Goal: Information Seeking & Learning: Learn about a topic

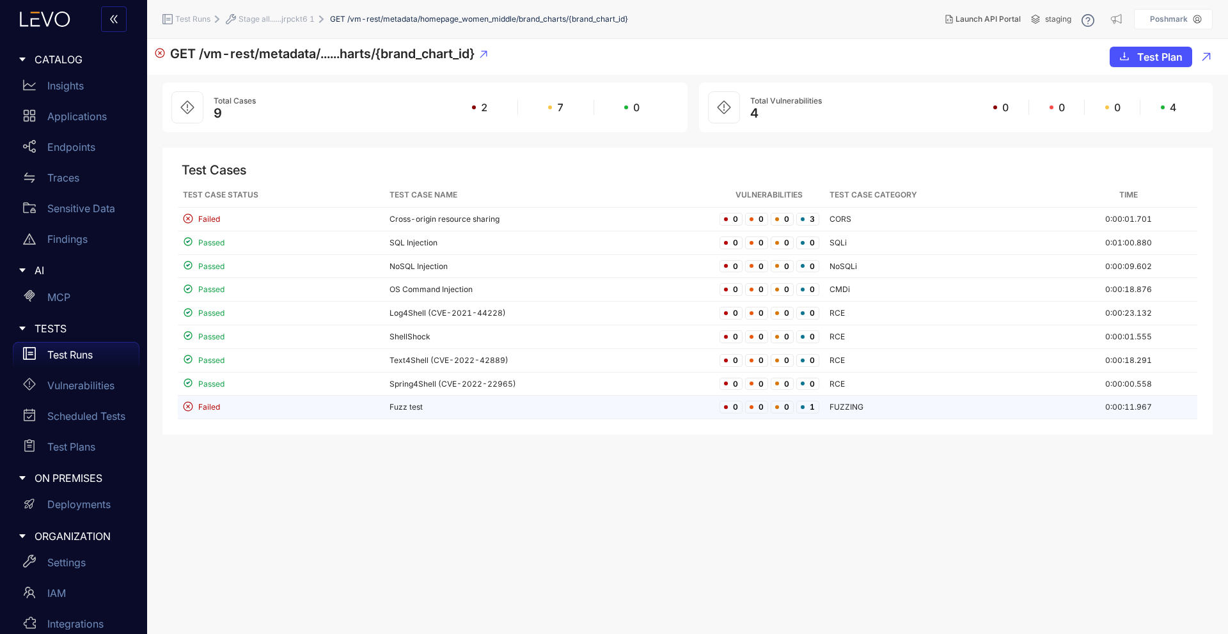
click at [387, 409] on td "Fuzz test" at bounding box center [549, 408] width 330 height 24
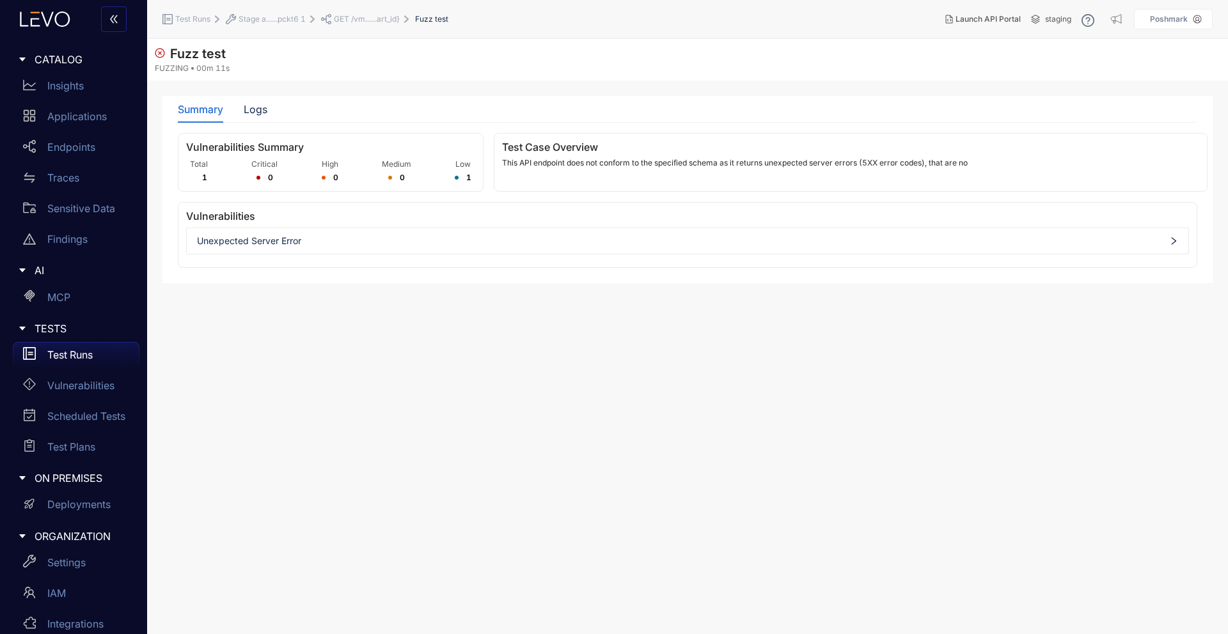
click at [850, 167] on p "This API endpoint does not conform to the specified schema as it returns unexpe…" at bounding box center [850, 163] width 697 height 9
click at [295, 237] on span "Unexpected Server Error" at bounding box center [687, 241] width 981 height 10
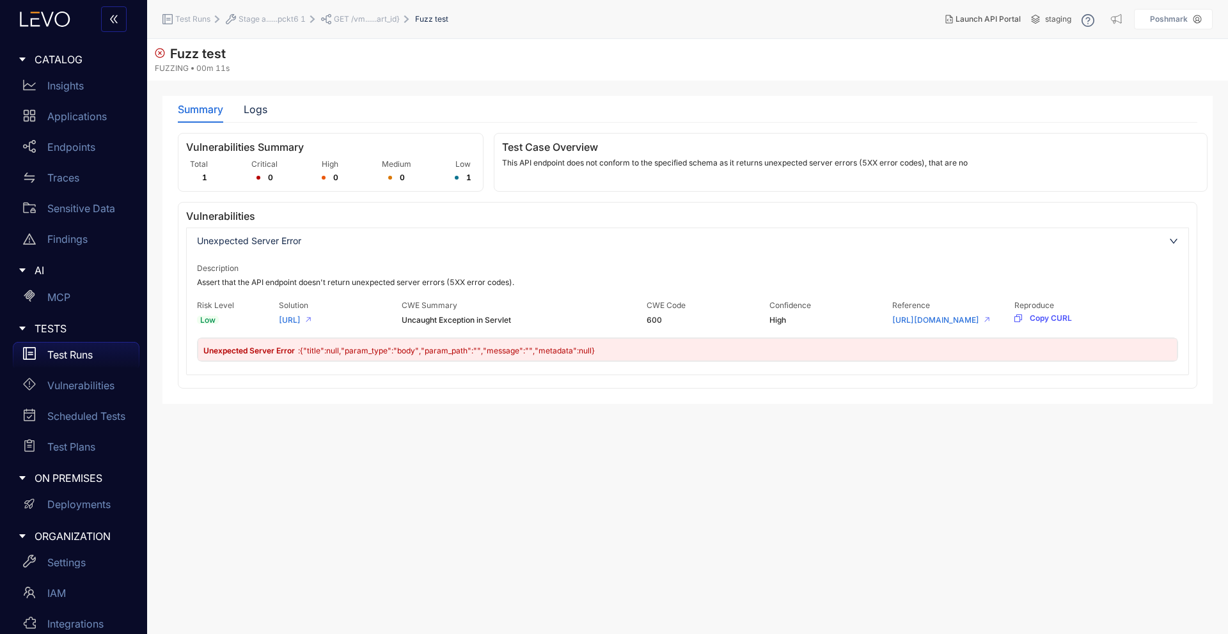
click at [430, 321] on span "Uncaught Exception in Servlet" at bounding box center [525, 320] width 246 height 9
click at [650, 319] on span "600" at bounding box center [707, 320] width 123 height 9
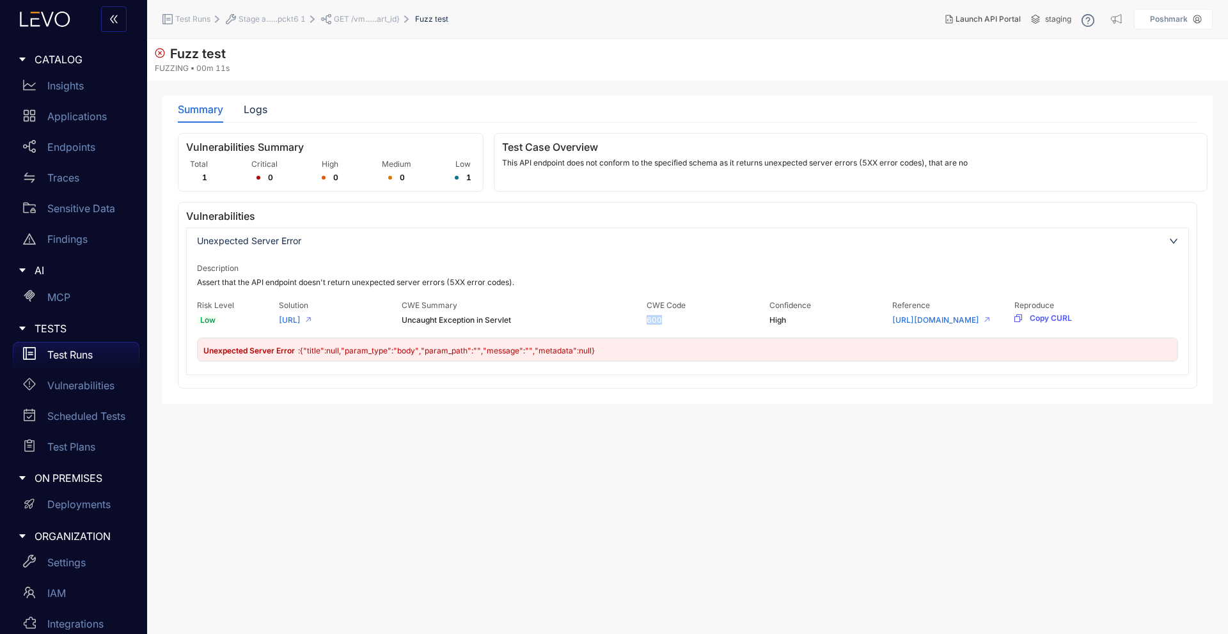
click at [650, 319] on span "600" at bounding box center [707, 320] width 123 height 9
click at [652, 450] on section "Fuzz test FUZZING 00m 11s Summary Logs Vulnerabilities Summary Total 1 Critical…" at bounding box center [687, 336] width 1081 height 595
click at [247, 106] on div "Logs" at bounding box center [256, 110] width 24 height 12
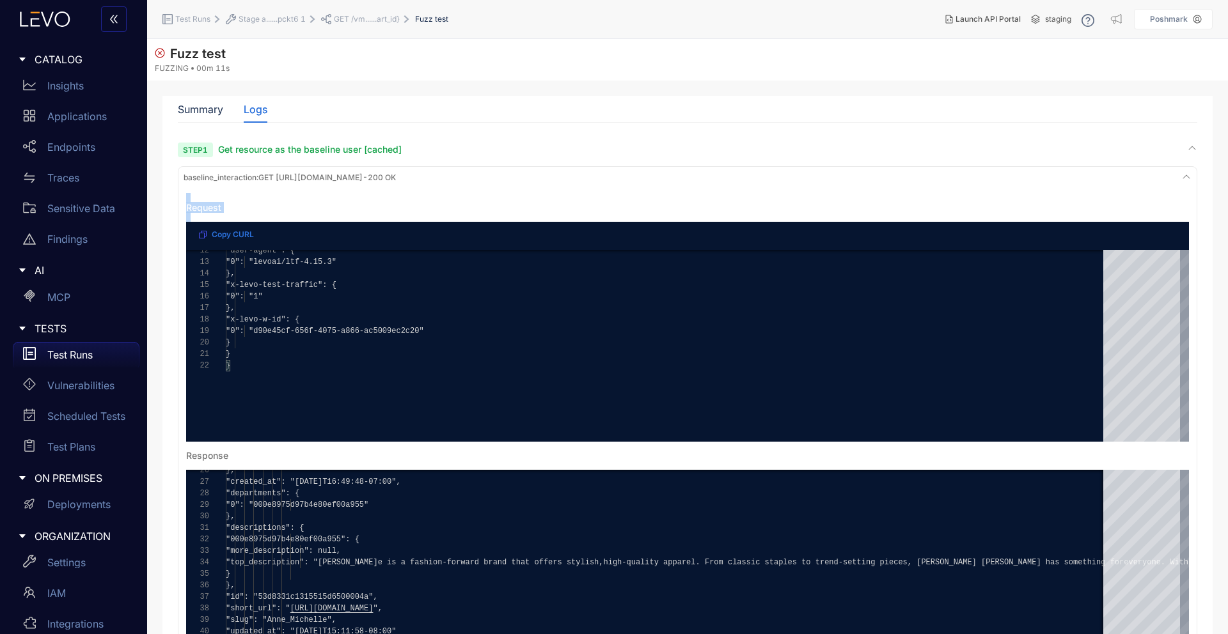
drag, startPoint x: 1200, startPoint y: 302, endPoint x: 1210, endPoint y: 155, distance: 146.8
click at [1210, 155] on div "Summary Logs Vulnerabilities Summary Total 1 Critical 0 High 0 Medium 0 Low 1 T…" at bounding box center [687, 481] width 1050 height 771
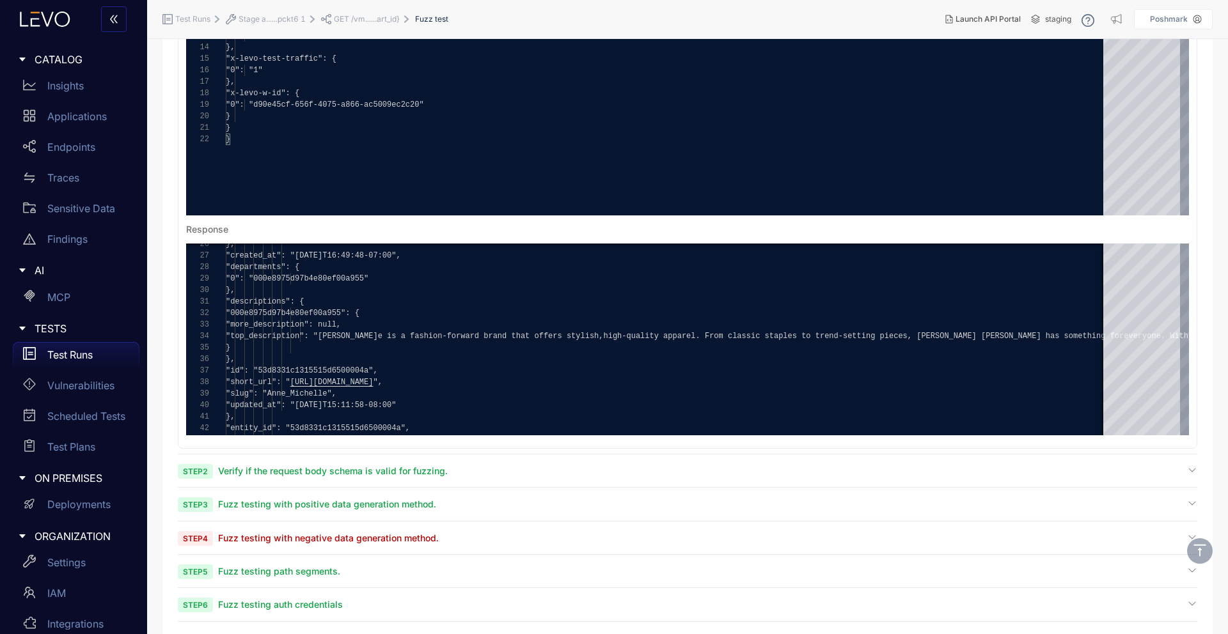
scroll to position [234, 0]
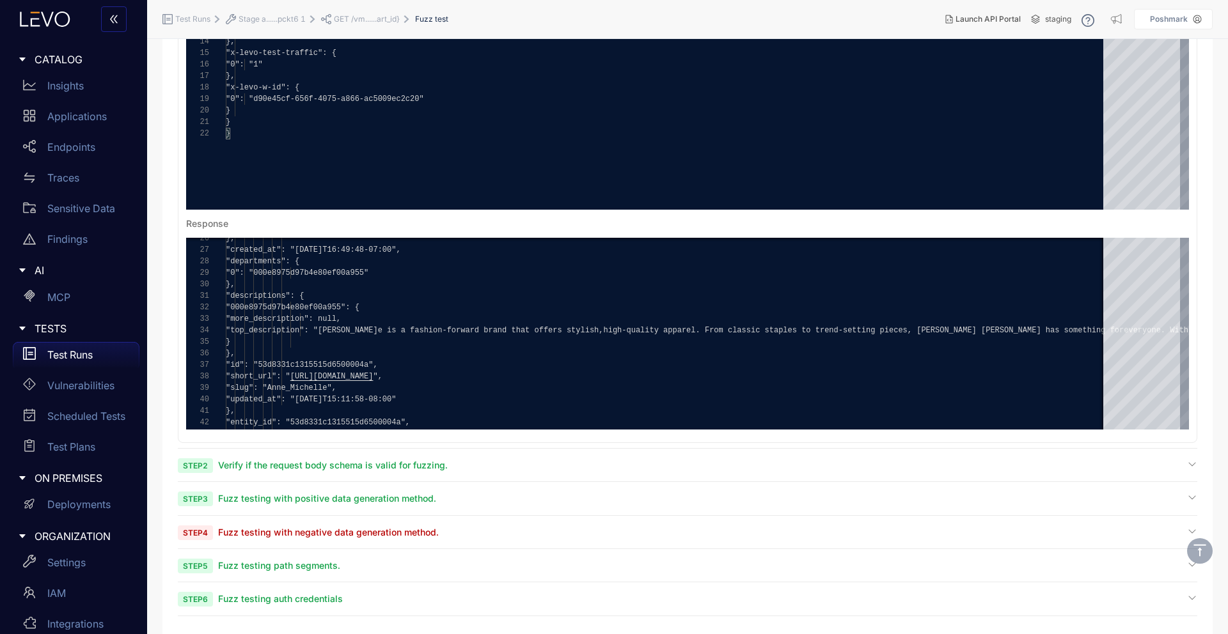
click at [359, 531] on span "Fuzz testing with negative data generation method." at bounding box center [328, 532] width 221 height 11
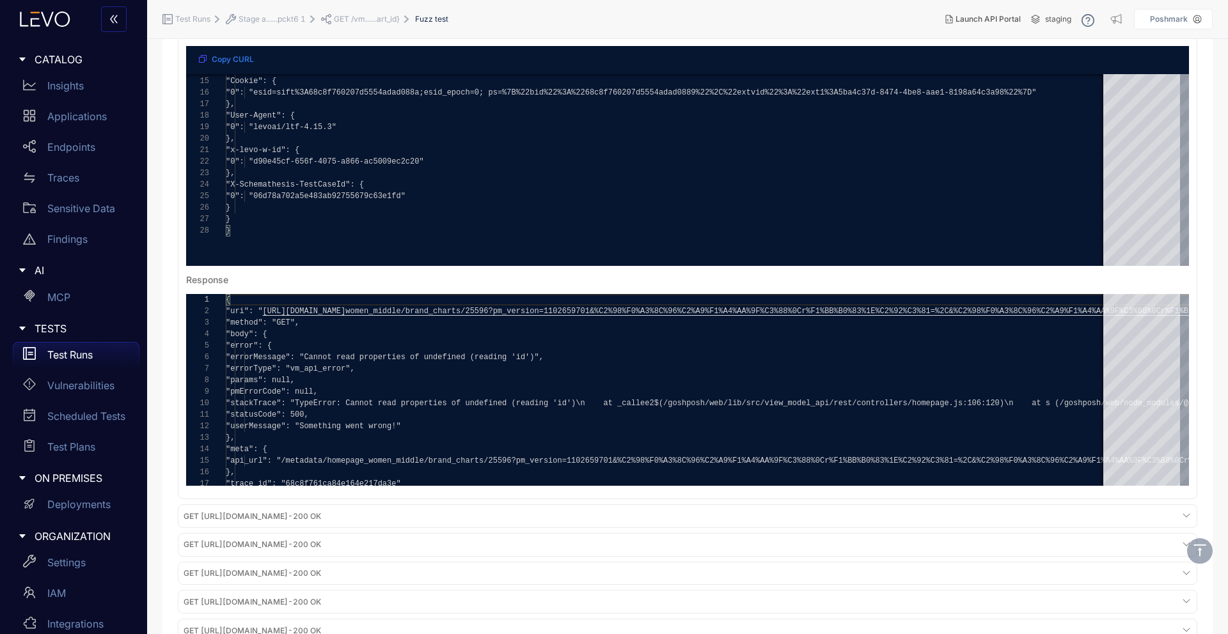
scroll to position [796, 0]
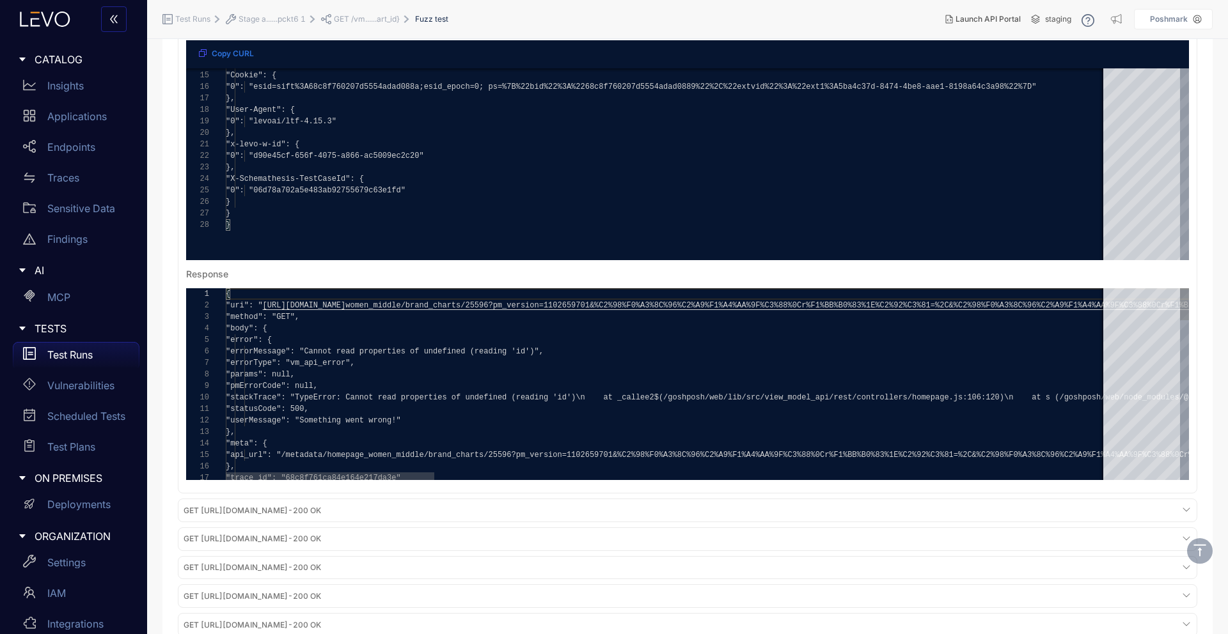
click at [379, 356] on span ""errorMessage": "Cannot read properties of u" at bounding box center [327, 351] width 203 height 9
click at [286, 402] on span ""stackTrace": "TypeError: Cannot read proper" at bounding box center [327, 397] width 203 height 9
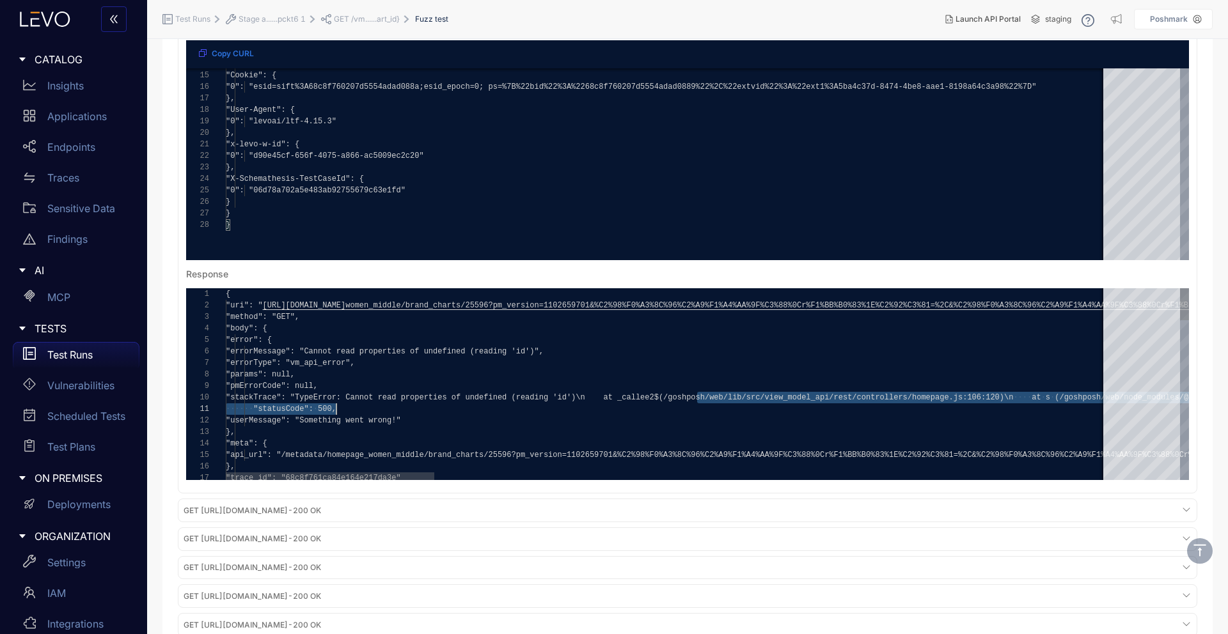
drag, startPoint x: 696, startPoint y: 414, endPoint x: 957, endPoint y: 419, distance: 261.0
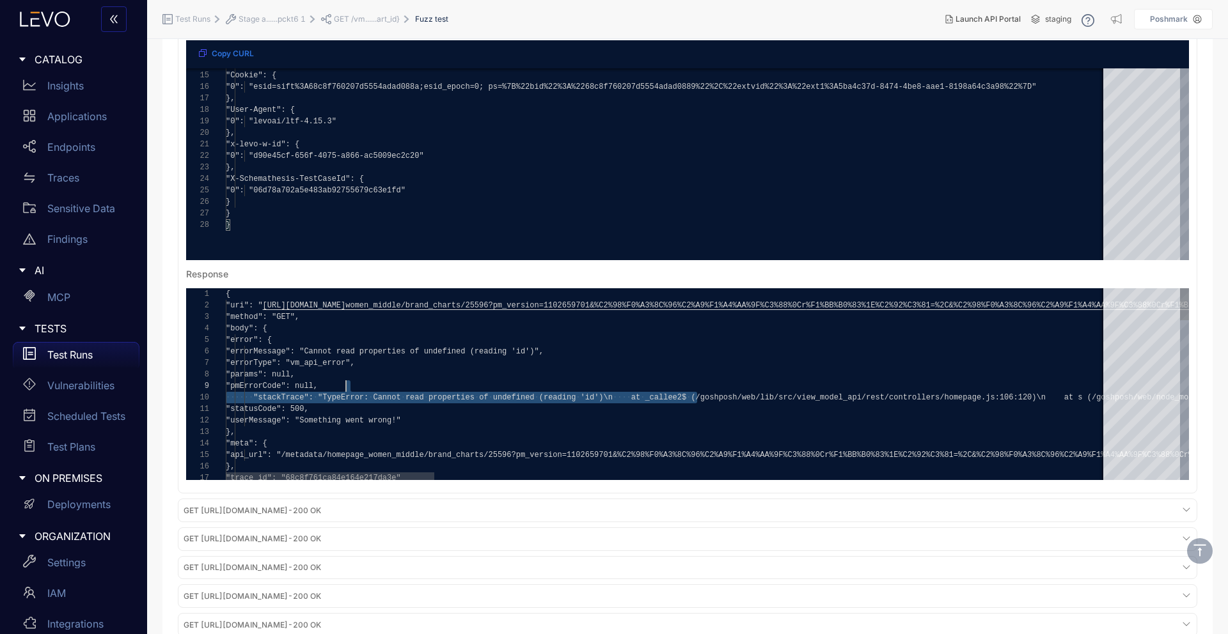
type textarea "**********"
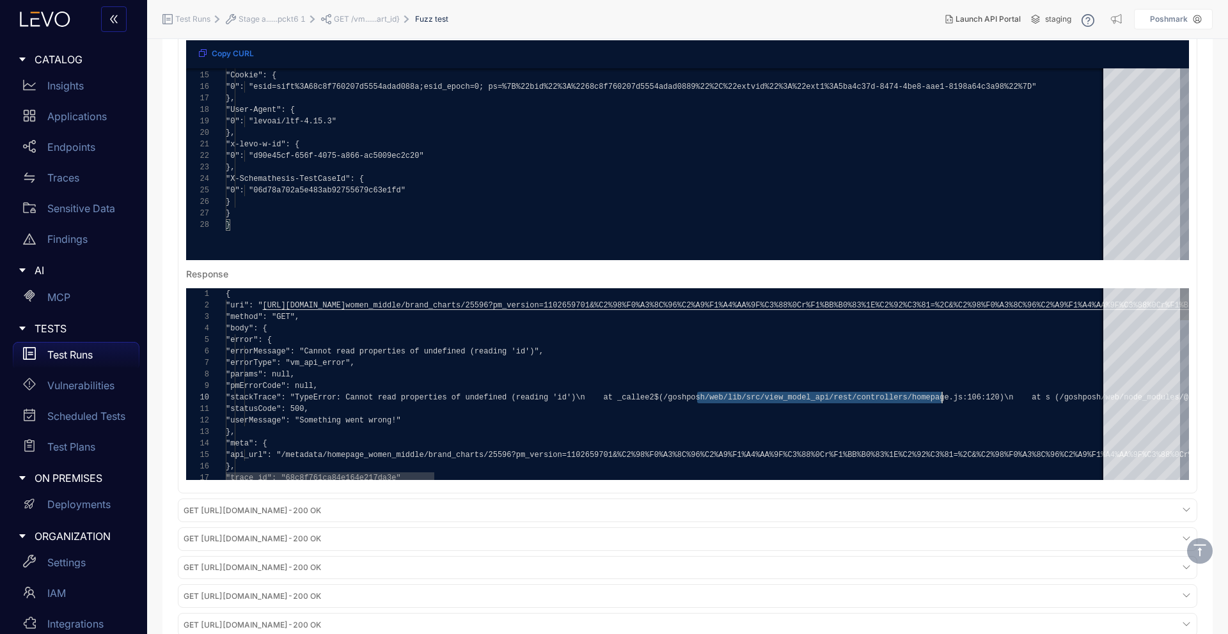
drag, startPoint x: 698, startPoint y: 412, endPoint x: 941, endPoint y: 418, distance: 242.4
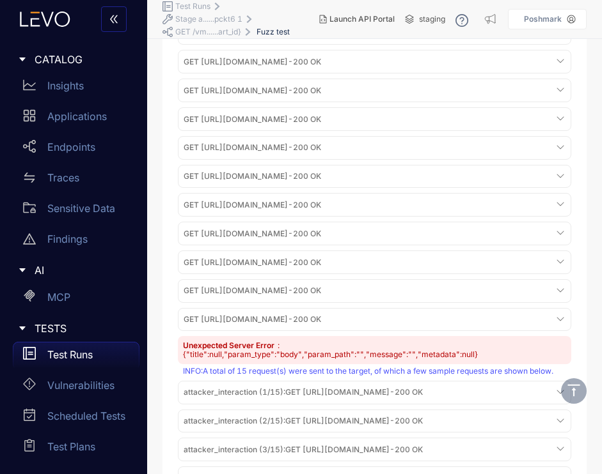
scroll to position [1326, 0]
